Goal: Task Accomplishment & Management: Use online tool/utility

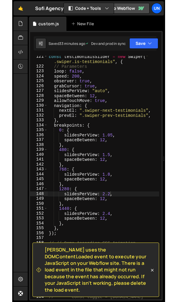
scroll to position [114, 0]
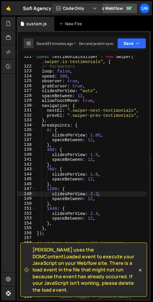
drag, startPoint x: 152, startPoint y: 58, endPoint x: 204, endPoint y: 56, distance: 51.5
click at [152, 56] on html "Projects [GEOGRAPHIC_DATA] Blog Un Projects Your Teams Invite team member Accou…" at bounding box center [76, 151] width 153 height 302
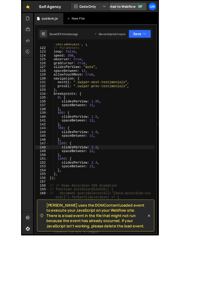
scroll to position [596, 0]
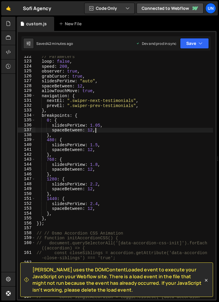
click at [138, 131] on div "// Parameters loop : false , speed : 200 , observer : true , grabCursor : true …" at bounding box center [124, 183] width 178 height 259
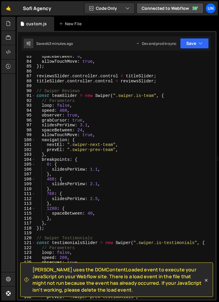
scroll to position [408, 0]
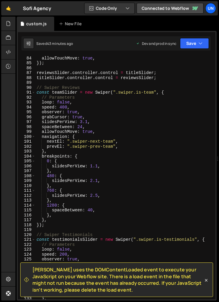
click at [94, 168] on div "allowTouchMove : true , }) ; reviewsSlider . controller . control = titleSlider…" at bounding box center [124, 183] width 178 height 254
click at [97, 181] on div "allowTouchMove : true , }) ; reviewsSlider . controller . control = titleSlider…" at bounding box center [124, 183] width 178 height 254
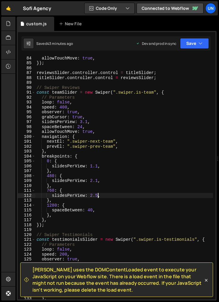
click at [97, 194] on div "allowTouchMove : true , }) ; reviewsSlider . controller . control = titleSlider…" at bounding box center [124, 183] width 178 height 254
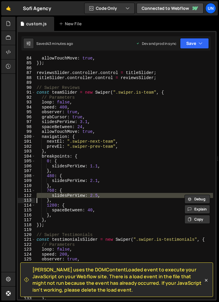
click at [69, 209] on div "allowTouchMove : true , }) ; reviewsSlider . controller . control = titleSlider…" at bounding box center [124, 183] width 178 height 254
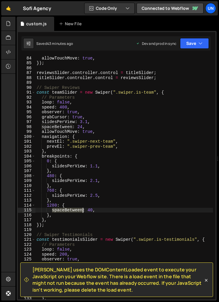
click at [69, 209] on div "allowTouchMove : true , }) ; reviewsSlider . controller . control = titleSlider…" at bounding box center [124, 183] width 178 height 254
type textarea "spaceBetween: 40,"
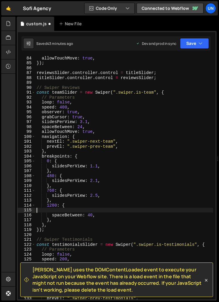
scroll to position [0, 0]
paste textarea "slidesPerView: 2.5,"
click at [97, 211] on div "allowTouchMove : true , }) ; reviewsSlider . controller . control = titleSlider…" at bounding box center [124, 183] width 178 height 254
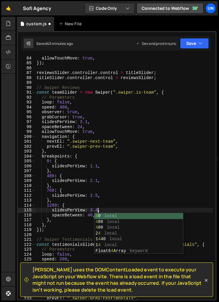
click at [123, 194] on div "allowTouchMove : true , }) ; reviewsSlider . controller . control = titleSlider…" at bounding box center [124, 183] width 178 height 254
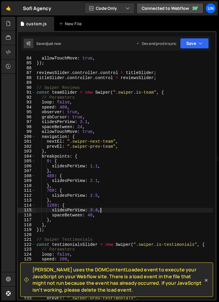
click at [111, 208] on div "allowTouchMove : true , }) ; reviewsSlider . controller . control = titleSlider…" at bounding box center [124, 183] width 178 height 254
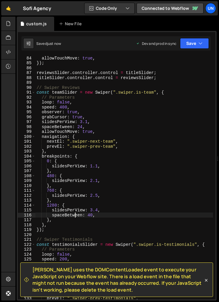
click at [75, 215] on div "allowTouchMove : true , }) ; reviewsSlider . controller . control = titleSlider…" at bounding box center [124, 183] width 178 height 254
click at [97, 212] on div "allowTouchMove : true , }) ; reviewsSlider . controller . control = titleSlider…" at bounding box center [124, 183] width 178 height 254
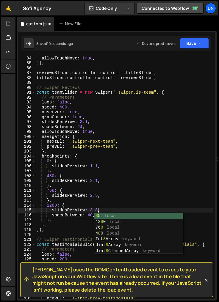
scroll to position [0, 4]
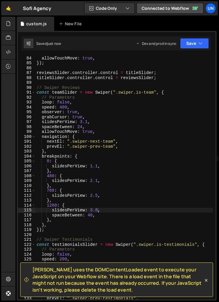
click at [97, 210] on div "allowTouchMove : true , }) ; reviewsSlider . controller . control = titleSlider…" at bounding box center [124, 183] width 178 height 254
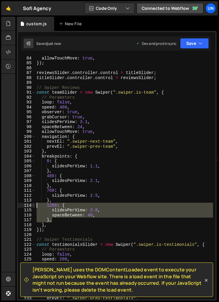
drag, startPoint x: 61, startPoint y: 219, endPoint x: 20, endPoint y: 204, distance: 43.5
click at [20, 204] on div "slidesPerView: 3.8, 84 85 86 87 88 89 90 91 92 93 94 95 96 97 98 99 100 101 102…" at bounding box center [117, 178] width 198 height 244
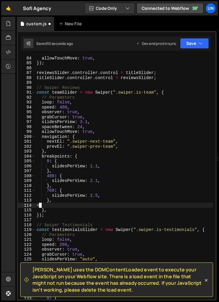
scroll to position [0, 0]
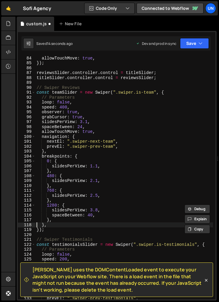
type textarea "},"
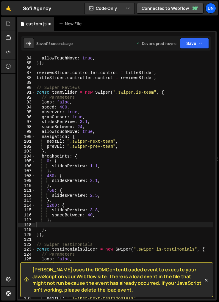
paste textarea "},"
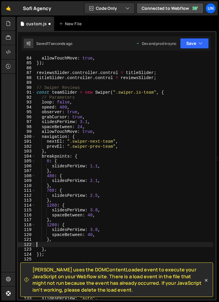
click at [62, 242] on div "allowTouchMove : true , }) ; reviewsSlider . controller . control = titleSlider…" at bounding box center [124, 183] width 178 height 254
type textarea "},"
click at [57, 246] on div "allowTouchMove : true , }) ; reviewsSlider . controller . control = titleSlider…" at bounding box center [124, 183] width 178 height 254
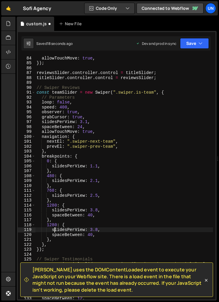
click at [56, 228] on div "allowTouchMove : true , }) ; reviewsSlider . controller . control = titleSlider…" at bounding box center [124, 183] width 178 height 254
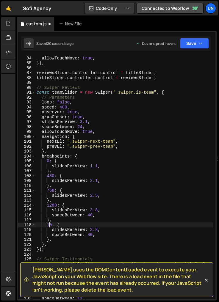
scroll to position [0, 1]
click at [99, 229] on div "allowTouchMove : true , }) ; reviewsSlider . controller . control = titleSlider…" at bounding box center [124, 183] width 178 height 254
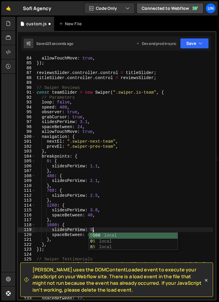
scroll to position [0, 4]
click at [123, 213] on div "allowTouchMove : true , }) ; reviewsSlider . controller . control = titleSlider…" at bounding box center [124, 183] width 178 height 254
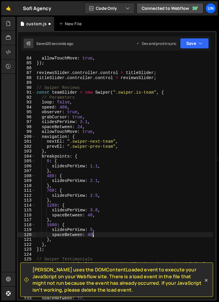
click at [92, 235] on div "allowTouchMove : true , }) ; reviewsSlider . controller . control = titleSlider…" at bounding box center [124, 183] width 178 height 254
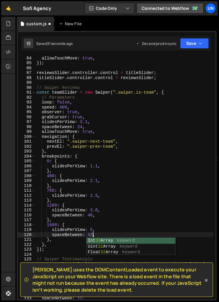
click at [92, 215] on div "allowTouchMove : true , }) ; reviewsSlider . controller . control = titleSlider…" at bounding box center [124, 183] width 178 height 254
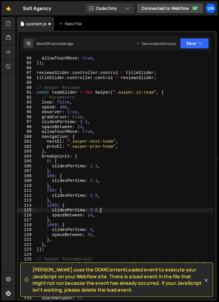
click at [106, 212] on div "allowTouchMove : true , }) ; reviewsSlider . controller . control = titleSlider…" at bounding box center [124, 183] width 178 height 254
click at [96, 217] on div "allowTouchMove : true , }) ; reviewsSlider . controller . control = titleSlider…" at bounding box center [124, 183] width 178 height 254
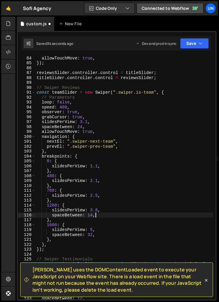
click at [96, 217] on div "allowTouchMove : true , }) ; reviewsSlider . controller . control = titleSlider…" at bounding box center [124, 183] width 178 height 254
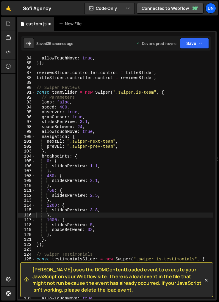
scroll to position [0, 1]
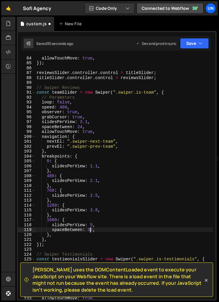
click at [91, 230] on div "allowTouchMove : true , }) ; reviewsSlider . controller . control = titleSlider…" at bounding box center [124, 183] width 178 height 254
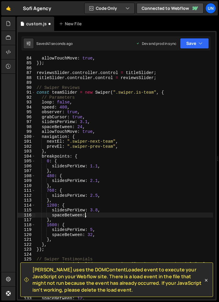
scroll to position [0, 4]
click at [86, 214] on div "allowTouchMove : true , }) ; reviewsSlider . controller . control = titleSlider…" at bounding box center [124, 183] width 178 height 254
click at [82, 126] on div "allowTouchMove : true , }) ; reviewsSlider . controller . control = titleSlider…" at bounding box center [124, 183] width 178 height 254
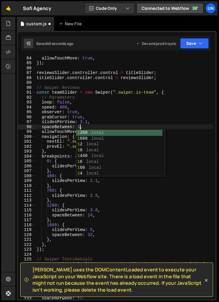
scroll to position [0, 3]
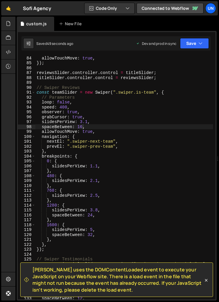
click at [139, 211] on div "allowTouchMove : true , }) ; reviewsSlider . controller . control = titleSlider…" at bounding box center [124, 183] width 178 height 254
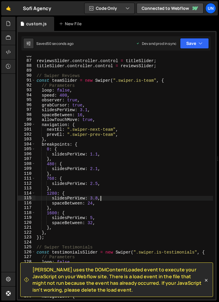
scroll to position [420, 0]
click at [93, 222] on div "reviewsSlider . controller . control = titleSlider ; titleSlider . controller .…" at bounding box center [124, 181] width 178 height 254
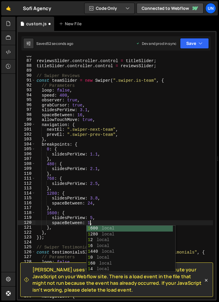
scroll to position [0, 4]
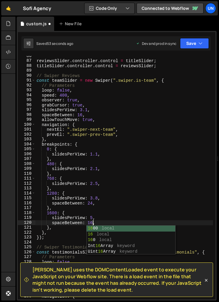
click at [101, 222] on div "reviewsSlider . controller . control = titleSlider ; titleSlider . controller .…" at bounding box center [124, 181] width 178 height 254
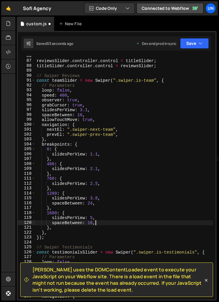
click at [101, 222] on div "reviewsSlider . controller . control = titleSlider ; titleSlider . controller .…" at bounding box center [124, 181] width 178 height 254
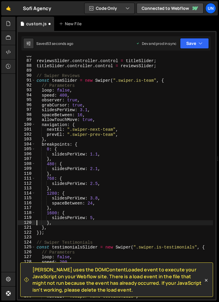
scroll to position [0, 1]
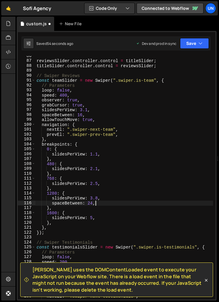
click at [103, 205] on div "reviewsSlider . controller . control = titleSlider ; titleSlider . controller .…" at bounding box center [124, 181] width 178 height 254
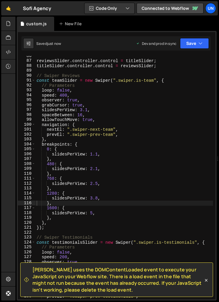
click at [56, 165] on div "reviewsSlider . controller . control = titleSlider ; titleSlider . controller .…" at bounding box center [124, 181] width 178 height 254
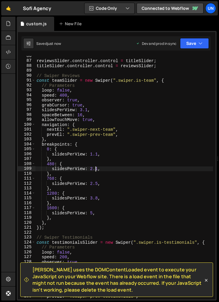
click at [96, 168] on div "reviewsSlider . controller . control = titleSlider ; titleSlider . controller .…" at bounding box center [124, 181] width 178 height 254
click at [81, 164] on div "reviewsSlider . controller . control = titleSlider ; titleSlider . controller .…" at bounding box center [124, 181] width 178 height 254
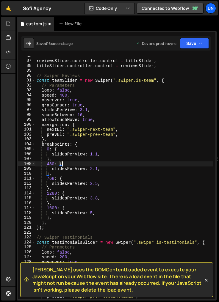
scroll to position [0, 1]
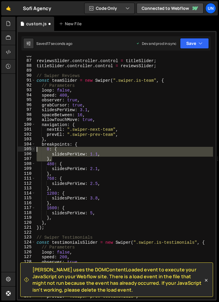
drag, startPoint x: 59, startPoint y: 159, endPoint x: 20, endPoint y: 149, distance: 39.9
click at [20, 149] on div "480: { 86 87 88 89 90 91 92 93 94 95 96 97 98 99 100 101 102 103 104 105 106 10…" at bounding box center [117, 178] width 198 height 244
type textarea "},"
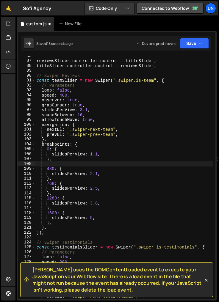
scroll to position [0, 0]
type textarea "},"
paste textarea "},"
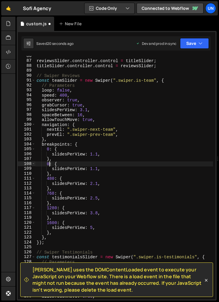
click at [49, 165] on div "reviewsSlider . controller . control = titleSlider ; titleSlider . controller .…" at bounding box center [124, 181] width 178 height 254
click at [98, 166] on div "reviewsSlider . controller . control = titleSlider ; titleSlider . controller .…" at bounding box center [124, 181] width 178 height 254
click at [98, 169] on div "reviewsSlider . controller . control = titleSlider ; titleSlider . controller .…" at bounding box center [124, 181] width 178 height 254
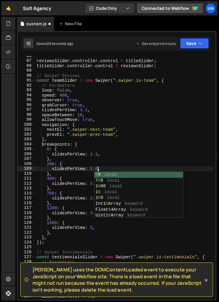
click at [117, 163] on div "reviewsSlider . controller . control = titleSlider ; titleSlider . controller .…" at bounding box center [124, 181] width 178 height 254
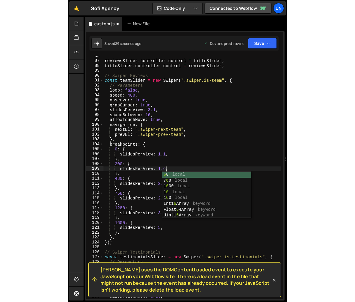
scroll to position [0, 1]
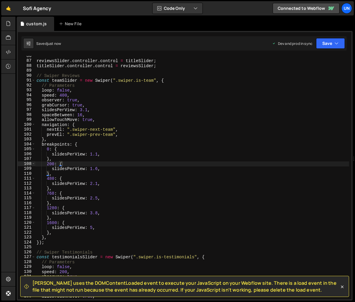
click at [97, 183] on div "reviewsSlider . controller . control = titleSlider ; titleSlider . controller .…" at bounding box center [192, 181] width 314 height 254
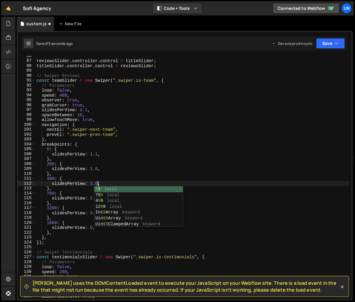
scroll to position [0, 4]
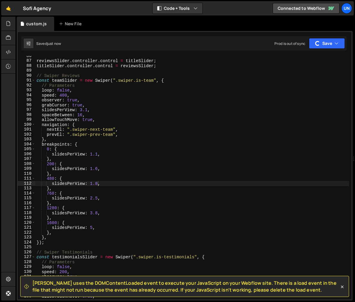
click at [98, 180] on div "reviewsSlider . controller . control = titleSlider ; titleSlider . controller .…" at bounding box center [192, 181] width 314 height 254
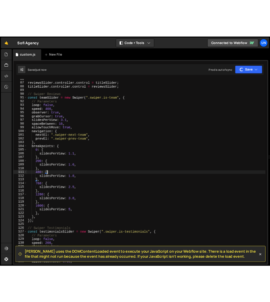
scroll to position [0, 1]
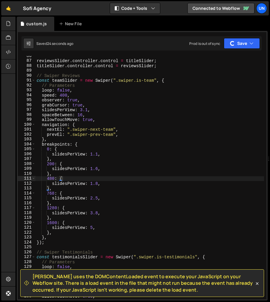
click at [95, 219] on div "reviewsSlider . controller . control = titleSlider ; titleSlider . controller .…" at bounding box center [149, 181] width 228 height 254
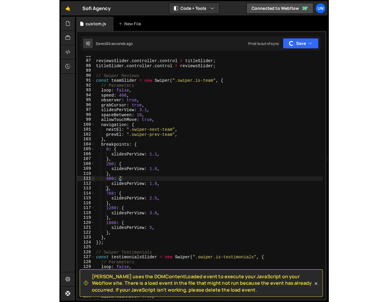
scroll to position [0, 1]
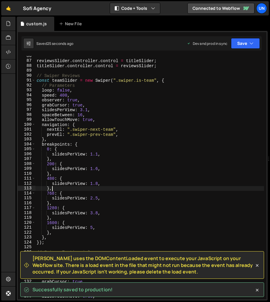
click at [103, 190] on div "reviewsSlider . controller . control = titleSlider ; titleSlider . controller .…" at bounding box center [149, 181] width 228 height 254
click at [97, 204] on div "reviewsSlider . controller . control = titleSlider ; titleSlider . controller .…" at bounding box center [149, 181] width 228 height 254
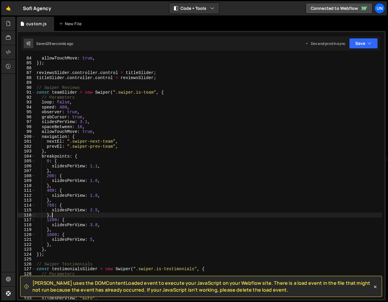
scroll to position [403, 0]
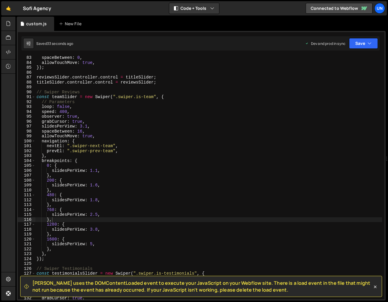
click at [102, 190] on div "spaceBetween : 0 , allowTouchMove : true , }) ; reviewsSlider . controller . co…" at bounding box center [208, 182] width 347 height 254
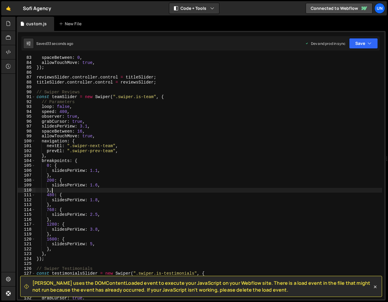
click at [80, 187] on div "spaceBetween : 0 , allowTouchMove : true , }) ; reviewsSlider . controller . co…" at bounding box center [208, 182] width 347 height 254
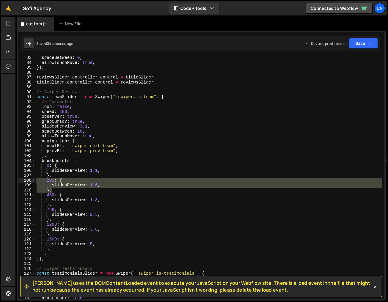
drag, startPoint x: 54, startPoint y: 192, endPoint x: 13, endPoint y: 180, distance: 42.6
click at [13, 180] on div "Hold on a sec... Are you certain you wish to leave this page? Any changes you'v…" at bounding box center [194, 151] width 388 height 302
type textarea "200: { slidesPerView: 1.6,"
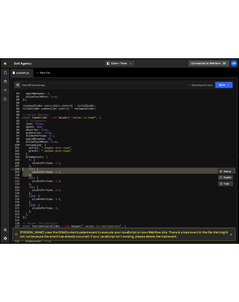
scroll to position [0, 0]
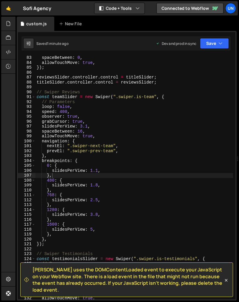
click at [152, 125] on div "spaceBetween : 0 , allowTouchMove : true , }) ; reviewsSlider . controller . co…" at bounding box center [133, 182] width 197 height 254
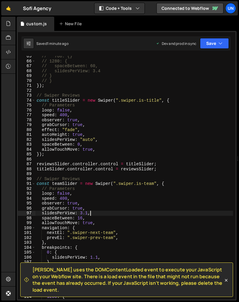
scroll to position [292, 0]
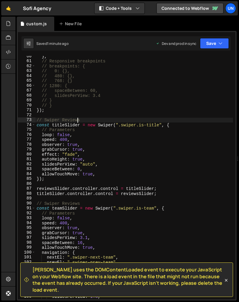
click at [77, 119] on div "} , // Responsive breakpoints // breakpoints: { // 0: {}, // 480: {}, // 768: {…" at bounding box center [133, 181] width 197 height 254
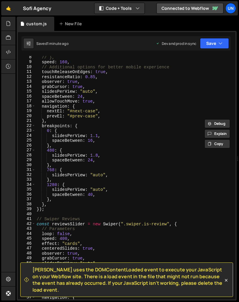
scroll to position [0, 0]
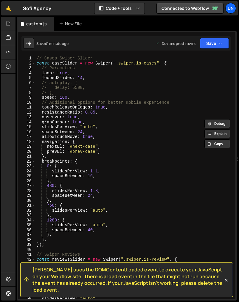
click at [131, 163] on div "// Cases Swiper Slider const caseSlider = new Swiper ( ".swiper.is-cases" , { /…" at bounding box center [133, 183] width 197 height 254
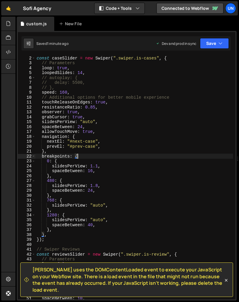
scroll to position [4, 0]
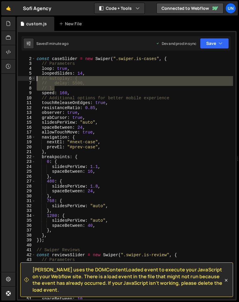
drag, startPoint x: 61, startPoint y: 90, endPoint x: 18, endPoint y: 78, distance: 44.7
click at [18, 78] on div "breakpoints: { 1 2 3 4 5 6 7 8 9 10 11 12 13 14 15 16 17 18 19 20 21 22 23 24 2…" at bounding box center [126, 178] width 217 height 244
type textarea "// autoplay: { // delay: 5500,"
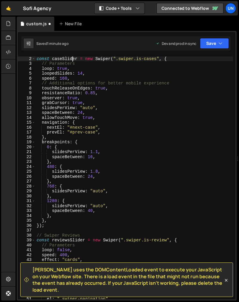
click at [73, 60] on div "// Cases Swiper Slider const caseSlider = new Swiper ( ".swiper.is-cases" , { /…" at bounding box center [133, 178] width 197 height 254
click at [69, 61] on div "// Cases Swiper Slider const caseSlider = new Swiper ( ".swiper.is-cases" , { /…" at bounding box center [133, 178] width 197 height 254
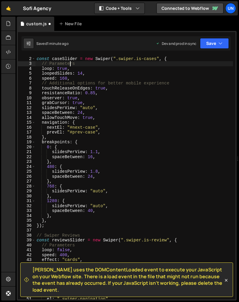
click at [69, 61] on div "// Cases Swiper Slider const caseSlider = new Swiper ( ".swiper.is-cases" , { /…" at bounding box center [133, 178] width 197 height 254
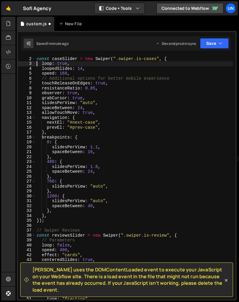
click at [90, 79] on div "// Cases Swiper Slider const caseSlider = new Swiper ( ".swiper.is-cases" , { l…" at bounding box center [133, 178] width 197 height 254
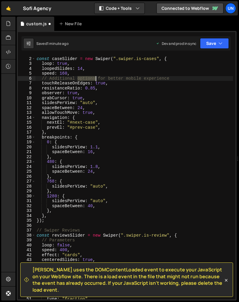
click at [90, 79] on div "// Cases Swiper Slider const caseSlider = new Swiper ( ".swiper.is-cases" , { l…" at bounding box center [133, 178] width 197 height 254
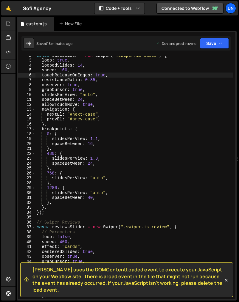
scroll to position [14, 0]
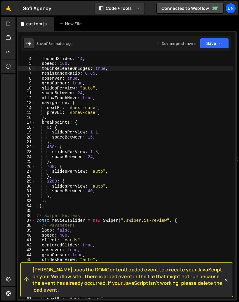
click at [94, 106] on div "loop : true , loopedSlides : 14 , speed : 160 , touchReleaseOnEdges : true , re…" at bounding box center [133, 178] width 197 height 254
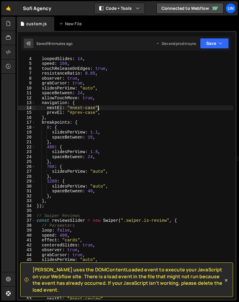
click at [98, 108] on div "loop : true , loopedSlides : 14 , speed : 160 , touchReleaseOnEdges : true , re…" at bounding box center [133, 178] width 197 height 254
click at [95, 107] on div "loop : true , loopedSlides : 14 , speed : 160 , touchReleaseOnEdges : true , re…" at bounding box center [133, 178] width 197 height 254
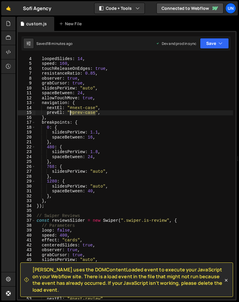
drag, startPoint x: 95, startPoint y: 112, endPoint x: 70, endPoint y: 113, distance: 25.3
click at [70, 113] on div "loop : true , loopedSlides : 14 , speed : 160 , touchReleaseOnEdges : true , re…" at bounding box center [133, 178] width 197 height 254
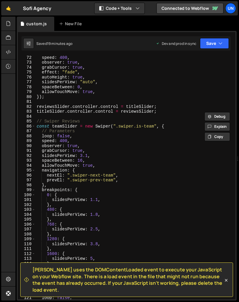
scroll to position [362, 0]
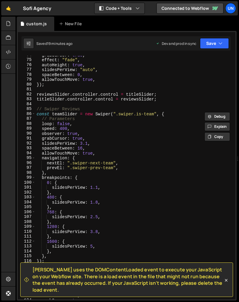
click at [112, 169] on div "grabCursor : true , effect : "fade" , autoHeight : true , slidesPerView : "auto…" at bounding box center [133, 180] width 197 height 254
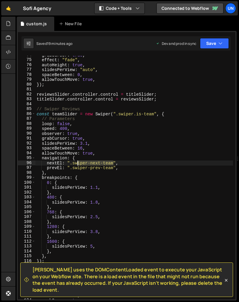
drag, startPoint x: 112, startPoint y: 164, endPoint x: 78, endPoint y: 163, distance: 34.8
click at [78, 163] on div "grabCursor : true , effect : "fade" , autoHeight : true , slidesPerView : "auto…" at bounding box center [133, 180] width 197 height 254
paste textarea "prev-team"
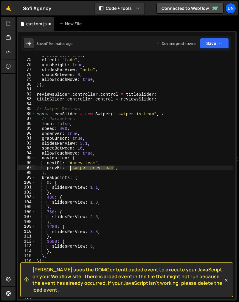
drag, startPoint x: 113, startPoint y: 168, endPoint x: 70, endPoint y: 168, distance: 42.6
click at [70, 168] on div "grabCursor : true , effect : "fade" , autoHeight : true , slidesPerView : "auto…" at bounding box center [133, 180] width 197 height 254
paste textarea "prev-team"
click at [74, 163] on div "grabCursor : true , effect : "fade" , autoHeight : true , slidesPerView : "auto…" at bounding box center [133, 180] width 197 height 254
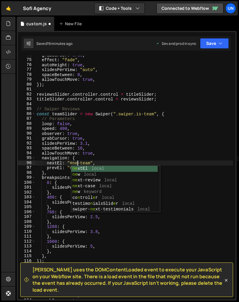
scroll to position [0, 3]
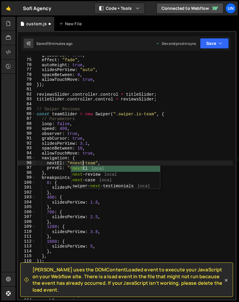
click at [148, 139] on div "grabCursor : true , effect : "fade" , autoHeight : true , slidesPerView : "auto…" at bounding box center [133, 180] width 197 height 254
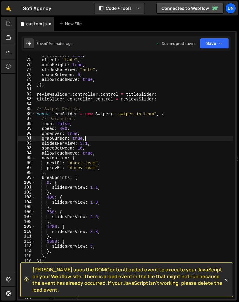
click at [148, 139] on div "grabCursor : true , effect : "fade" , autoHeight : true , slidesPerView : "auto…" at bounding box center [133, 180] width 197 height 254
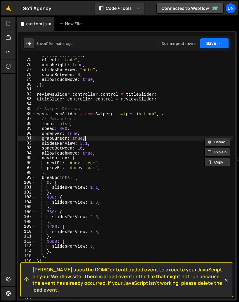
click at [152, 43] on button "Save" at bounding box center [214, 43] width 29 height 11
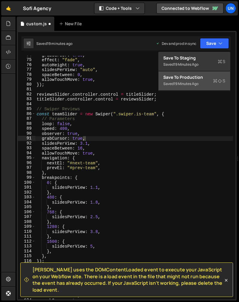
click at [152, 87] on div "Saved 19 minutes ago" at bounding box center [194, 83] width 62 height 7
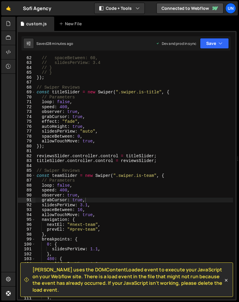
scroll to position [0, 3]
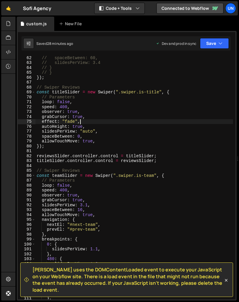
click at [85, 121] on div "// spaceBetween: 60, // slidesPerView: 3.4 // } // } }) ; // Swiper Reviews con…" at bounding box center [133, 182] width 197 height 254
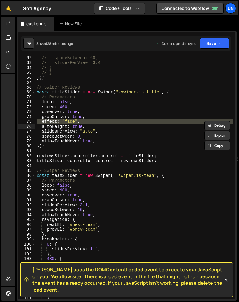
click at [85, 121] on div "// spaceBetween: 60, // slidesPerView: 3.4 // } // } }) ; // Swiper Reviews con…" at bounding box center [133, 182] width 197 height 254
click at [85, 108] on div "// spaceBetween: 60, // slidesPerView: 3.4 // } // } }) ; // Swiper Reviews con…" at bounding box center [133, 182] width 197 height 254
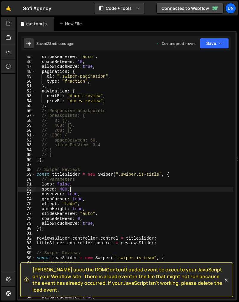
click at [114, 146] on div "slidesPerView : "auto" , spaceBetween : 10 , allowTouchMove : true , pagination…" at bounding box center [133, 181] width 197 height 254
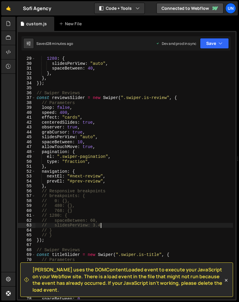
scroll to position [133, 0]
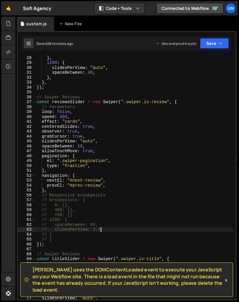
click at [65, 116] on div "} , 1280 : { slidesPerView : "auto" , spaceBetween : 40 , } , } , }) ; // Swipe…" at bounding box center [133, 182] width 197 height 254
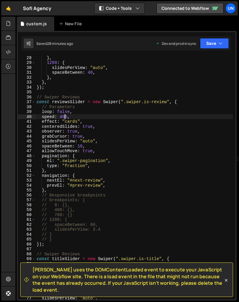
click at [65, 116] on div "} , 1280 : { slidesPerView : "auto" , spaceBetween : 40 , } , } , }) ; // Swipe…" at bounding box center [133, 182] width 197 height 254
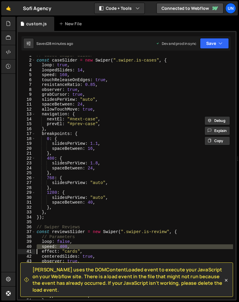
scroll to position [0, 0]
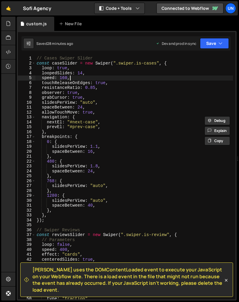
click at [90, 76] on div "// Cases Swiper Slider const caseSlider = new Swiper ( ".swiper.is-cases" , { l…" at bounding box center [133, 183] width 197 height 254
click at [69, 79] on div "// Cases Swiper Slider const caseSlider = new Swiper ( ".swiper.is-cases" , { l…" at bounding box center [133, 183] width 197 height 254
click at [64, 79] on div "// Cases Swiper Slider const caseSlider = new Swiper ( ".swiper.is-cases" , { l…" at bounding box center [133, 183] width 197 height 254
type textarea "// });"
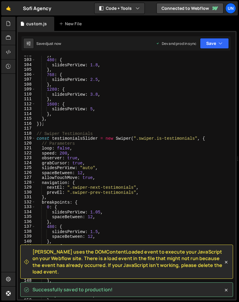
scroll to position [511, 0]
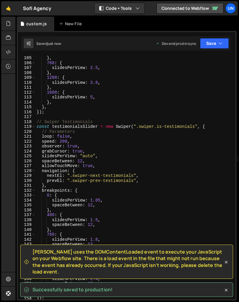
click at [66, 142] on div "} , 768 : { slidesPerView : 2.5 , } , 1280 : { slidesPerView : 3.8 , } , 1600 :…" at bounding box center [133, 183] width 197 height 254
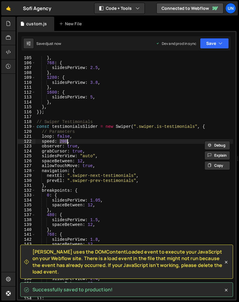
click at [66, 142] on div "} , 768 : { slidesPerView : 2.5 , } , 1280 : { slidesPerView : 3.8 , } , 1600 :…" at bounding box center [133, 183] width 197 height 254
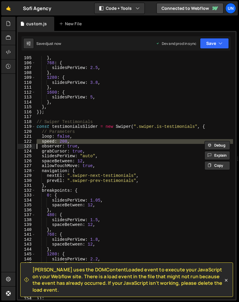
click at [65, 142] on div "} , 768 : { slidesPerView : 2.5 , } , 1280 : { slidesPerView : 3.8 , } , 1600 :…" at bounding box center [133, 178] width 197 height 244
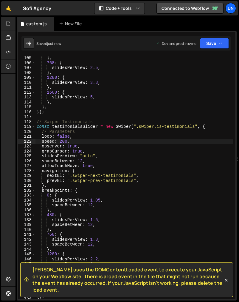
click at [65, 142] on div "} , 768 : { slidesPerView : 2.5 , } , 1280 : { slidesPerView : 3.8 , } , 1600 :…" at bounding box center [133, 183] width 197 height 254
click at [139, 174] on div "} , 768 : { slidesPerView : 2.5 , } , 1280 : { slidesPerView : 3.8 , } , 1600 :…" at bounding box center [133, 183] width 197 height 254
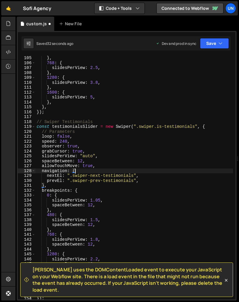
click at [134, 177] on div "} , 768 : { slidesPerView : 2.5 , } , 1280 : { slidesPerView : 3.8 , } , 1600 :…" at bounding box center [133, 183] width 197 height 254
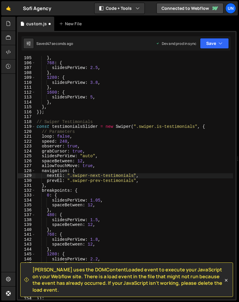
click at [136, 177] on div "} , 768 : { slidesPerView : 2.5 , } , 1280 : { slidesPerView : 3.8 , } , 1600 :…" at bounding box center [133, 183] width 197 height 254
drag, startPoint x: 133, startPoint y: 177, endPoint x: 75, endPoint y: 177, distance: 58.3
click at [75, 177] on div "} , 768 : { slidesPerView : 2.5 , } , 1280 : { slidesPerView : 3.8 , } , 1600 :…" at bounding box center [133, 183] width 197 height 254
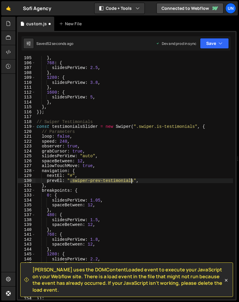
drag, startPoint x: 70, startPoint y: 181, endPoint x: 132, endPoint y: 180, distance: 62.5
click at [132, 180] on div "} , 768 : { slidesPerView : 2.5 , } , 1280 : { slidesPerView : 3.8 , } , 1600 :…" at bounding box center [133, 183] width 197 height 254
paste textarea "prev-testimonials"
drag, startPoint x: 70, startPoint y: 181, endPoint x: 113, endPoint y: 181, distance: 42.9
click at [113, 181] on div "} , 768 : { slidesPerView : 2.5 , } , 1280 : { slidesPerView : 3.8 , } , 1600 :…" at bounding box center [133, 183] width 197 height 254
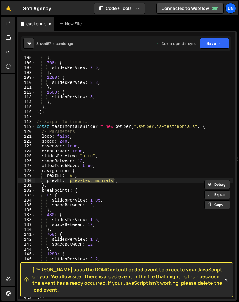
click at [74, 175] on div "} , 768 : { slidesPerView : 2.5 , } , 1280 : { slidesPerView : 3.8 , } , 1600 :…" at bounding box center [133, 183] width 197 height 254
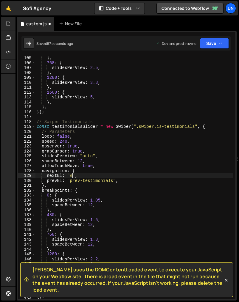
paste textarea "prev-testimonials"
click at [79, 175] on div "} , 768 : { slidesPerView : 2.5 , } , 1280 : { slidesPerView : 3.8 , } , 1600 :…" at bounding box center [133, 183] width 197 height 254
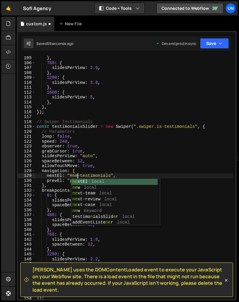
scroll to position [0, 3]
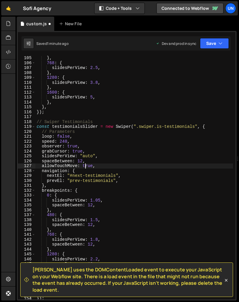
click at [86, 167] on div "} , 768 : { slidesPerView : 2.5 , } , 1280 : { slidesPerView : 3.8 , } , 1600 :…" at bounding box center [133, 183] width 197 height 254
click at [70, 179] on div "} , 768 : { slidesPerView : 2.5 , } , 1280 : { slidesPerView : 3.8 , } , 1600 :…" at bounding box center [133, 183] width 197 height 254
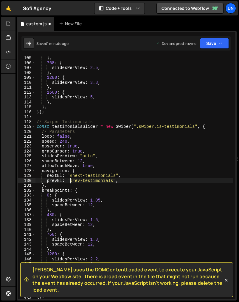
scroll to position [0, 3]
click at [139, 160] on div "} , 768 : { slidesPerView : 2.5 , } , 1280 : { slidesPerView : 3.8 , } , 1600 :…" at bounding box center [133, 183] width 197 height 254
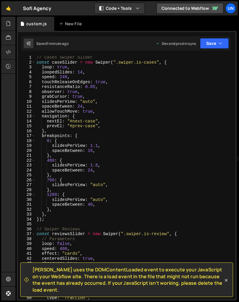
scroll to position [0, 0]
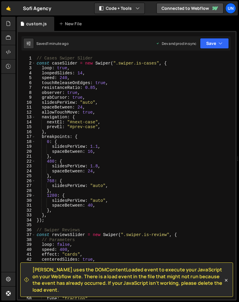
click at [63, 67] on div "// Cases Swiper Slider const caseSlider = new Swiper ( ".swiper.is-cases" , { l…" at bounding box center [133, 183] width 197 height 254
click at [124, 90] on div "// Cases Swiper Slider const caseSlider = new Swiper ( ".swiper.is-cases" , { l…" at bounding box center [133, 183] width 197 height 254
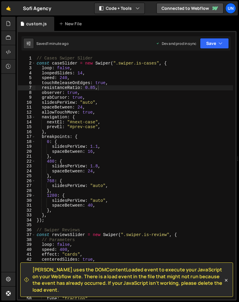
click at [94, 93] on div "// Cases Swiper Slider const caseSlider = new Swiper ( ".swiper.is-cases" , { l…" at bounding box center [133, 183] width 197 height 254
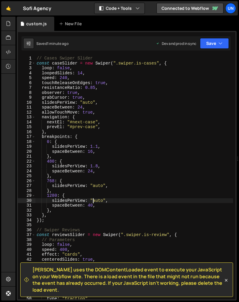
click at [93, 201] on div "// Cases Swiper Slider const caseSlider = new Swiper ( ".swiper.is-cases" , { l…" at bounding box center [133, 183] width 197 height 254
click at [69, 198] on div "// Cases Swiper Slider const caseSlider = new Swiper ( ".swiper.is-cases" , { l…" at bounding box center [133, 183] width 197 height 254
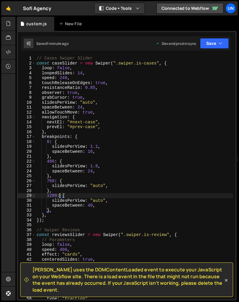
click at [59, 196] on div "// Cases Swiper Slider const caseSlider = new Swiper ( ".swiper.is-cases" , { l…" at bounding box center [133, 183] width 197 height 254
click at [85, 206] on div "// Cases Swiper Slider const caseSlider = new Swiper ( ".swiper.is-cases" , { l…" at bounding box center [133, 183] width 197 height 254
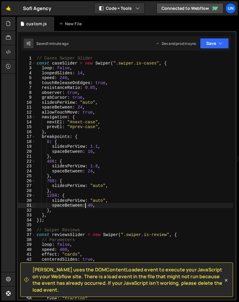
click at [58, 212] on div "// Cases Swiper Slider const caseSlider = new Swiper ( ".swiper.is-cases" , { l…" at bounding box center [133, 183] width 197 height 254
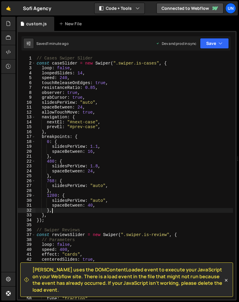
scroll to position [0, 1]
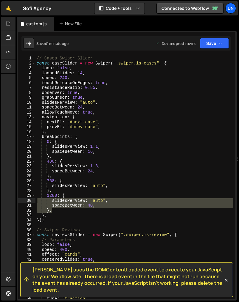
drag, startPoint x: 62, startPoint y: 212, endPoint x: 25, endPoint y: 198, distance: 40.0
click at [25, 198] on div "}, 1 2 3 4 5 6 7 8 9 10 11 12 13 14 15 16 17 18 19 20 21 22 23 24 25 26 27 28 2…" at bounding box center [126, 178] width 217 height 244
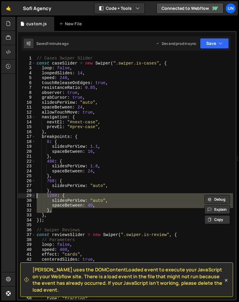
type textarea "},"
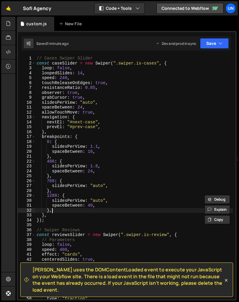
scroll to position [0, 0]
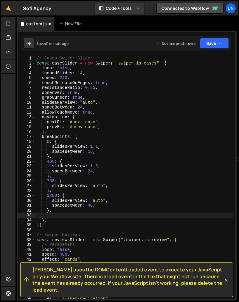
type textarea "},"
paste textarea "},"
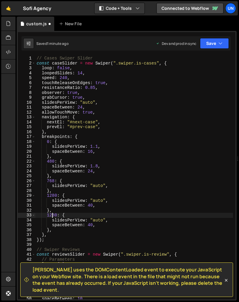
click at [52, 216] on div "// Cases Swiper Slider const caseSlider = new Swiper ( ".swiper.is-cases" , { l…" at bounding box center [133, 183] width 197 height 254
click at [103, 220] on div "// Cases Swiper Slider const caseSlider = new Swiper ( ".swiper.is-cases" , { l…" at bounding box center [133, 183] width 197 height 254
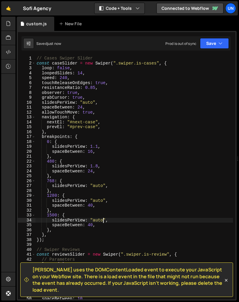
click at [103, 220] on div "// Cases Swiper Slider const caseSlider = new Swiper ( ".swiper.is-cases" , { l…" at bounding box center [133, 183] width 197 height 254
click at [101, 201] on div "// Cases Swiper Slider const caseSlider = new Swiper ( ".swiper.is-cases" , { l…" at bounding box center [133, 183] width 197 height 254
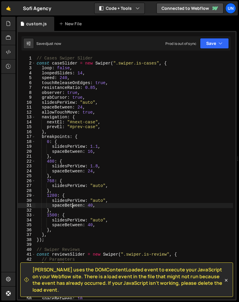
click at [72, 207] on div "// Cases Swiper Slider const caseSlider = new Swiper ( ".swiper.is-cases" , { l…" at bounding box center [133, 183] width 197 height 254
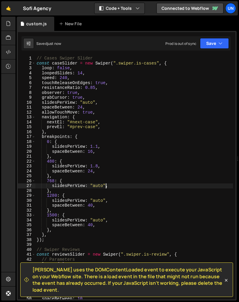
click at [107, 188] on div "// Cases Swiper Slider const caseSlider = new Swiper ( ".swiper.is-cases" , { l…" at bounding box center [133, 183] width 197 height 254
click at [100, 203] on div "// Cases Swiper Slider const caseSlider = new Swiper ( ".swiper.is-cases" , { l…" at bounding box center [133, 183] width 197 height 254
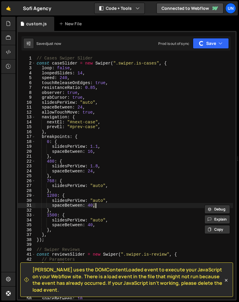
click at [96, 218] on div "// Cases Swiper Slider const caseSlider = new Swiper ( ".swiper.is-cases" , { l…" at bounding box center [133, 183] width 197 height 254
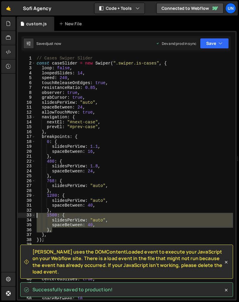
drag, startPoint x: 58, startPoint y: 231, endPoint x: 25, endPoint y: 215, distance: 37.0
click at [25, 215] on div "1500: { 1 2 3 4 5 6 7 8 9 10 11 12 13 14 15 16 17 18 19 20 21 22 23 24 25 26 27…" at bounding box center [126, 178] width 217 height 244
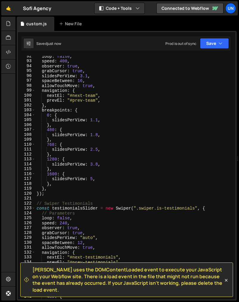
scroll to position [444, 0]
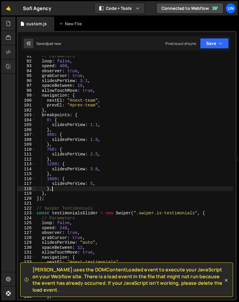
click at [79, 188] on div "// Parameters loop : false , speed : 400 , observer : true , grabCursor : true …" at bounding box center [133, 181] width 197 height 254
click at [90, 187] on div "// Parameters loop : false , speed : 400 , observer : true , grabCursor : true …" at bounding box center [133, 181] width 197 height 254
click at [91, 181] on div "// Parameters loop : false , speed : 400 , observer : true , grabCursor : true …" at bounding box center [133, 181] width 197 height 254
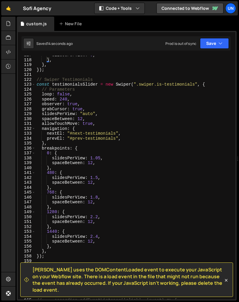
scroll to position [592, 0]
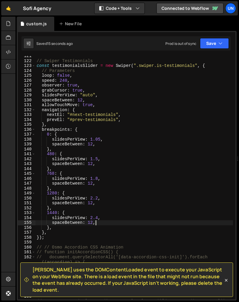
click at [98, 223] on div "// Swiper Testimonials const testimonialsSlider = new Swiper ( ".swiper.is-test…" at bounding box center [133, 181] width 197 height 254
click at [99, 221] on div "// Swiper Testimonials const testimonialsSlider = new Swiper ( ".swiper.is-test…" at bounding box center [133, 181] width 197 height 254
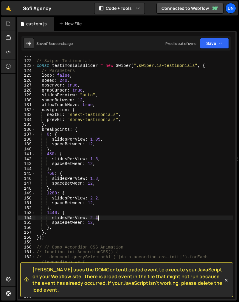
click at [99, 220] on div "// Swiper Testimonials const testimonialsSlider = new Swiper ( ".swiper.is-test…" at bounding box center [133, 181] width 197 height 254
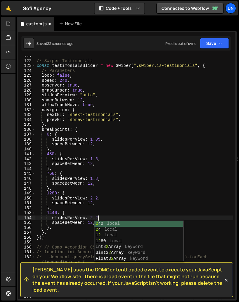
click at [99, 197] on div "// Swiper Testimonials const testimonialsSlider = new Swiper ( ".swiper.is-test…" at bounding box center [133, 181] width 197 height 254
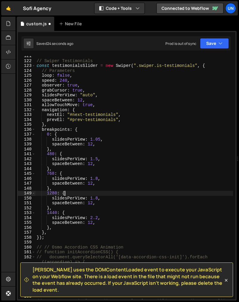
click at [106, 194] on div "// Swiper Testimonials const testimonialsSlider = new Swiper ( ".swiper.is-test…" at bounding box center [133, 181] width 197 height 254
click at [137, 171] on div "// Swiper Testimonials const testimonialsSlider = new Swiper ( ".swiper.is-test…" at bounding box center [133, 181] width 197 height 254
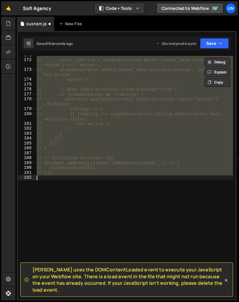
scroll to position [35, 0]
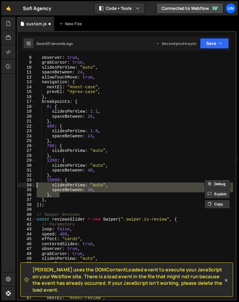
drag, startPoint x: 59, startPoint y: 195, endPoint x: 30, endPoint y: 179, distance: 32.5
click at [30, 179] on div "15080: { 8 9 10 11 12 13 14 15 16 17 18 19 20 21 22 23 24 25 26 27 28 29 30 31 …" at bounding box center [126, 178] width 217 height 244
type textarea "15080: { slidesPerView: "auto","
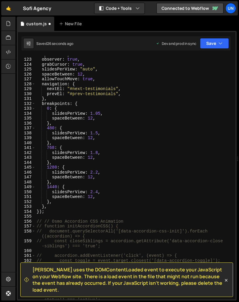
scroll to position [597, 0]
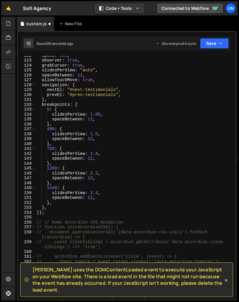
click at [93, 192] on div "speed : 240 , observer : true , grabCursor : true , slidesPerView : "auto" , sp…" at bounding box center [133, 182] width 197 height 259
click at [102, 192] on div "speed : 240 , observer : true , grabCursor : true , slidesPerView : "auto" , sp…" at bounding box center [133, 182] width 197 height 259
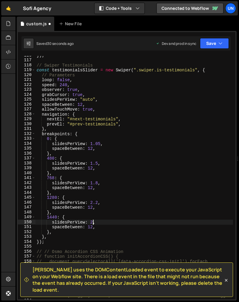
scroll to position [560, 0]
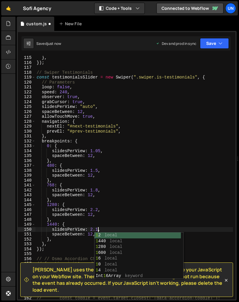
click at [107, 211] on div "} , }) ; // Swiper Testimonials const testimonialsSlider = new Swiper ( ".swipe…" at bounding box center [133, 182] width 197 height 254
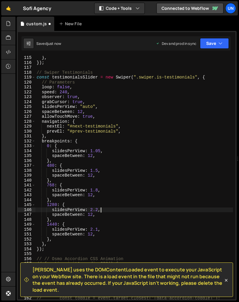
click at [135, 195] on div "} , }) ; // Swiper Testimonials const testimonialsSlider = new Swiper ( ".swipe…" at bounding box center [133, 182] width 197 height 254
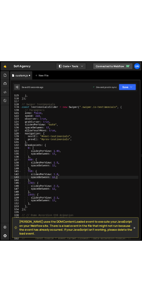
scroll to position [0, 4]
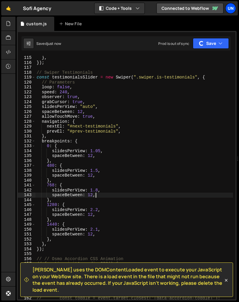
type textarea "spaceBetween: 12,"
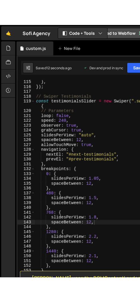
scroll to position [590, 0]
